Goal: Communication & Community: Answer question/provide support

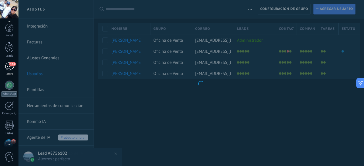
click at [8, 64] on div "144" at bounding box center [9, 67] width 9 height 8
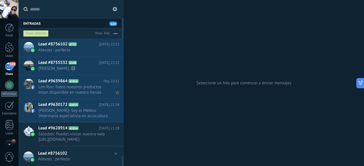
click at [50, 89] on span "Lim Ryu: Todos nuestros productos estan disponible en nuestra tienda virtual 🩺🐟…" at bounding box center [73, 89] width 70 height 11
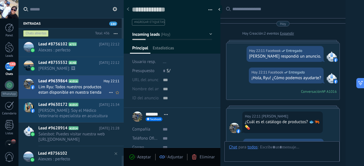
scroll to position [126, 0]
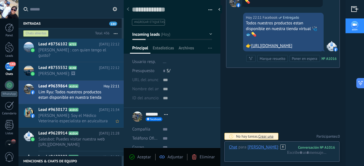
click at [47, 113] on span "[PERSON_NAME]: Soy el Médico Veterinario especialista en acuicultura [PERSON_NA…" at bounding box center [73, 118] width 70 height 11
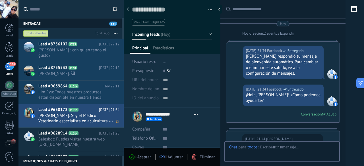
type textarea "**********"
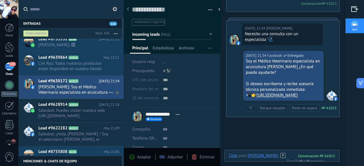
scroll to position [32, 0]
